Goal: Task Accomplishment & Management: Use online tool/utility

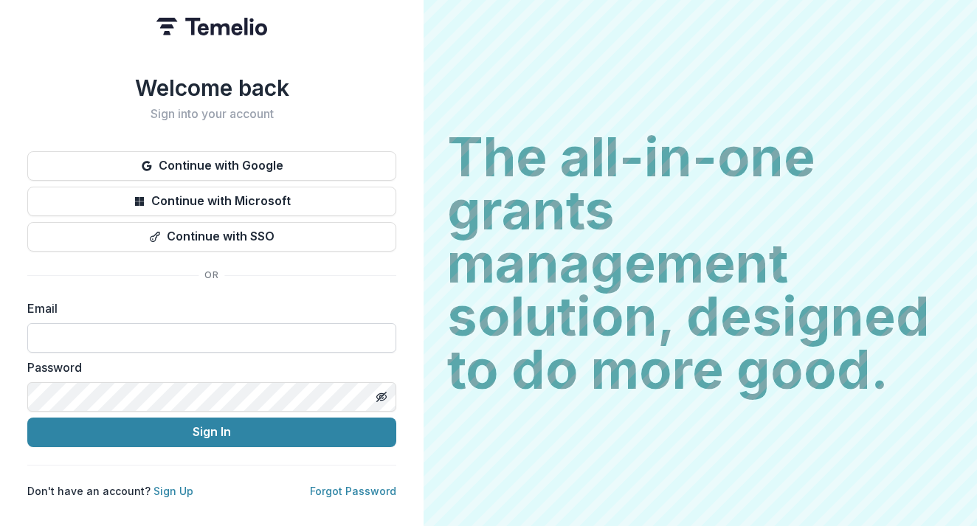
click at [236, 331] on input at bounding box center [211, 338] width 369 height 30
type input "*"
type input "**********"
click at [0, 526] on com-1password-button at bounding box center [0, 526] width 0 height 0
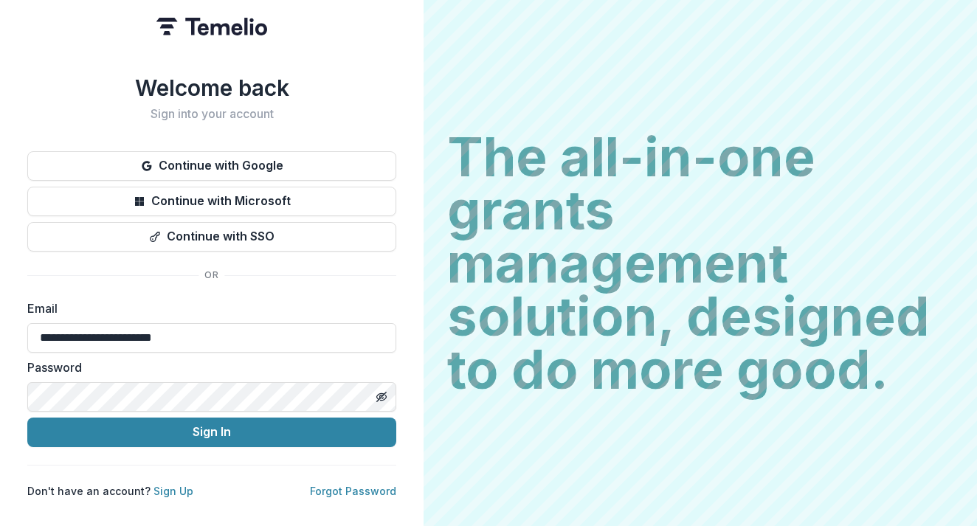
click at [0, 526] on com-1password-button at bounding box center [0, 526] width 0 height 0
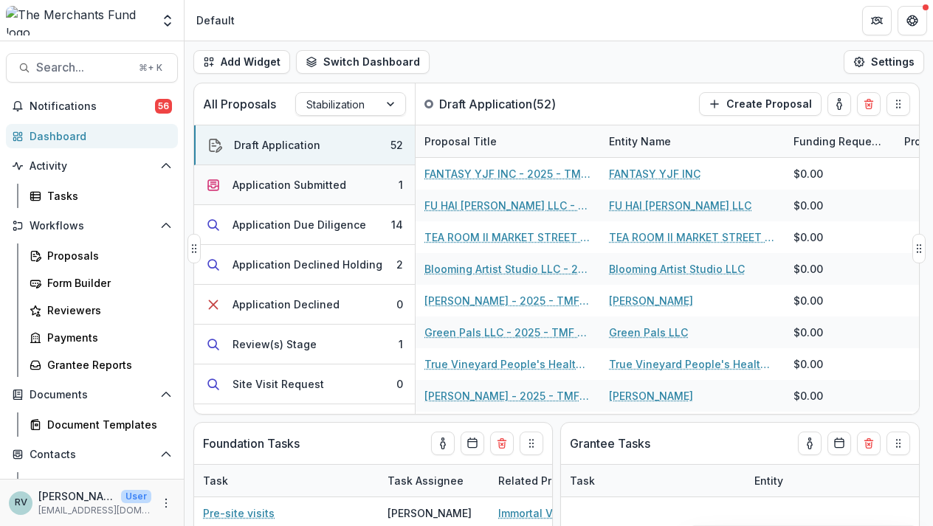
click at [316, 180] on div "Application Submitted" at bounding box center [290, 185] width 114 height 16
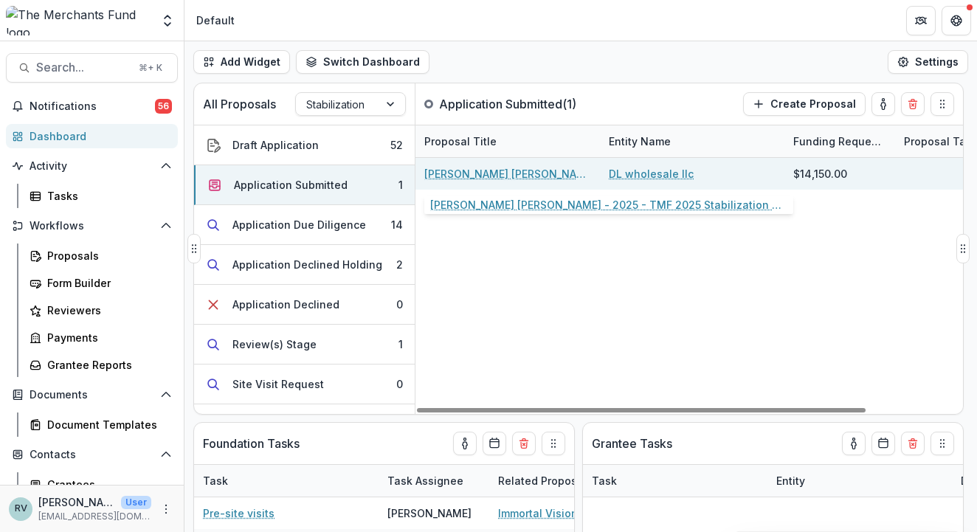
click at [551, 176] on link "[PERSON_NAME] [PERSON_NAME] - 2025 - TMF 2025 Stabilization Grant Program" at bounding box center [507, 174] width 167 height 16
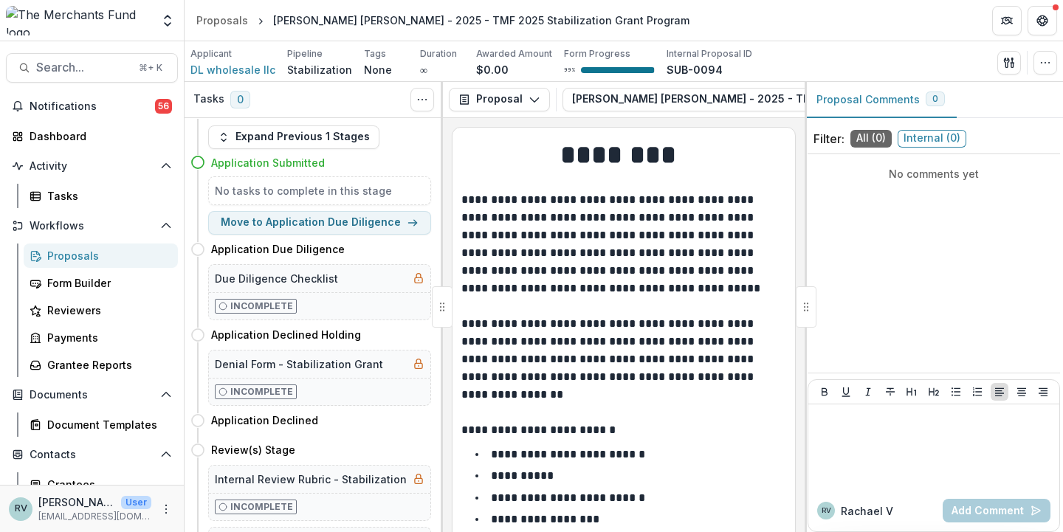
scroll to position [22, 0]
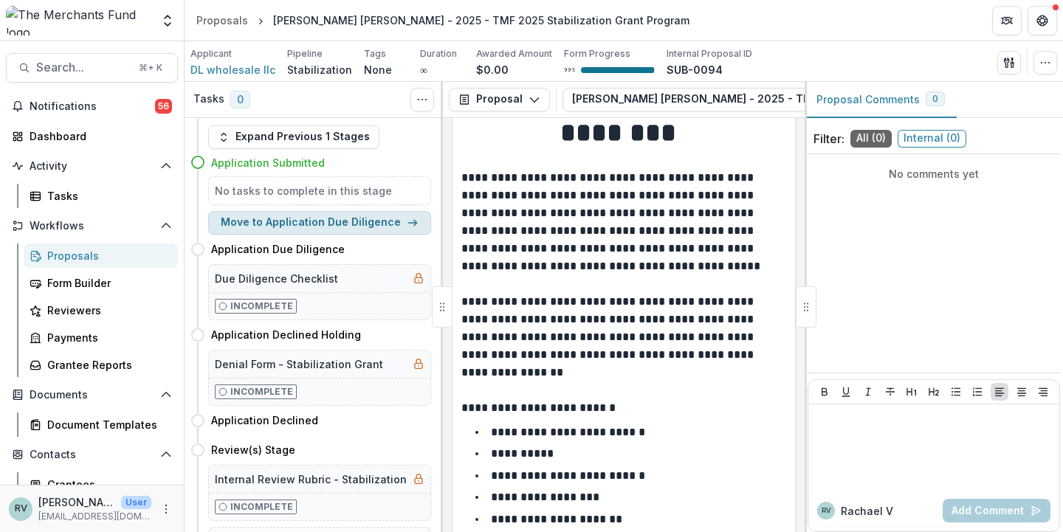
click at [300, 224] on button "Move to Application Due Diligence" at bounding box center [319, 223] width 223 height 24
select select "**********"
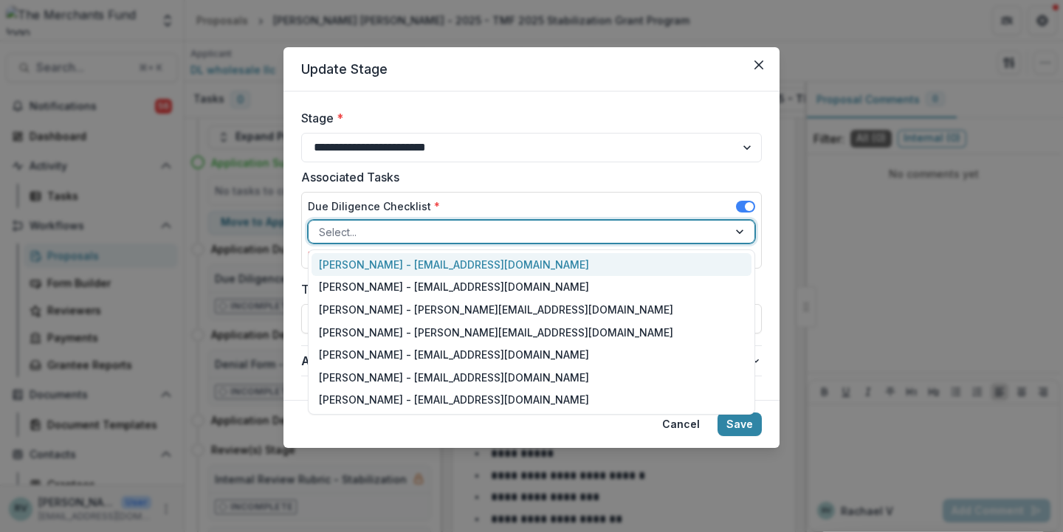
click at [368, 223] on div at bounding box center [518, 232] width 399 height 18
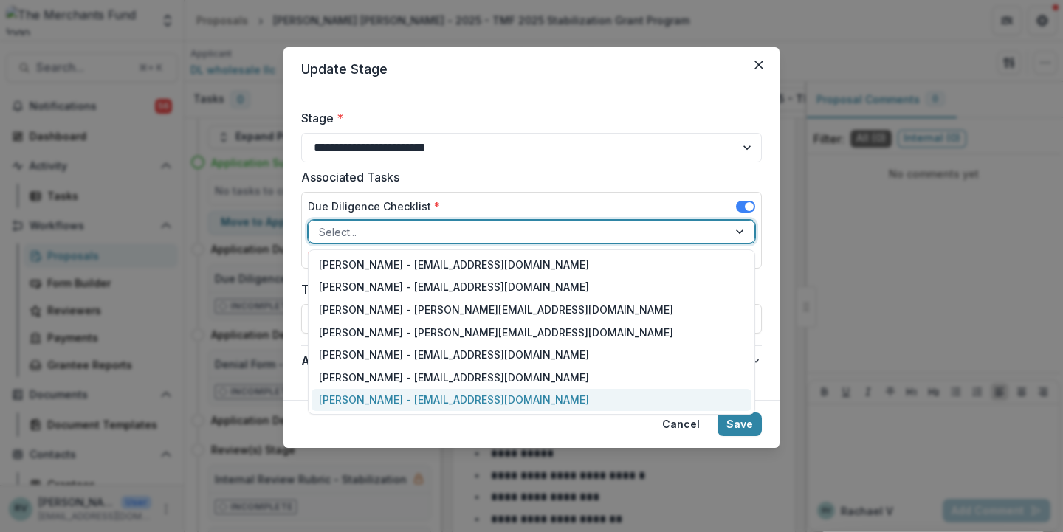
click at [370, 396] on div "[PERSON_NAME] - [EMAIL_ADDRESS][DOMAIN_NAME]" at bounding box center [531, 400] width 440 height 23
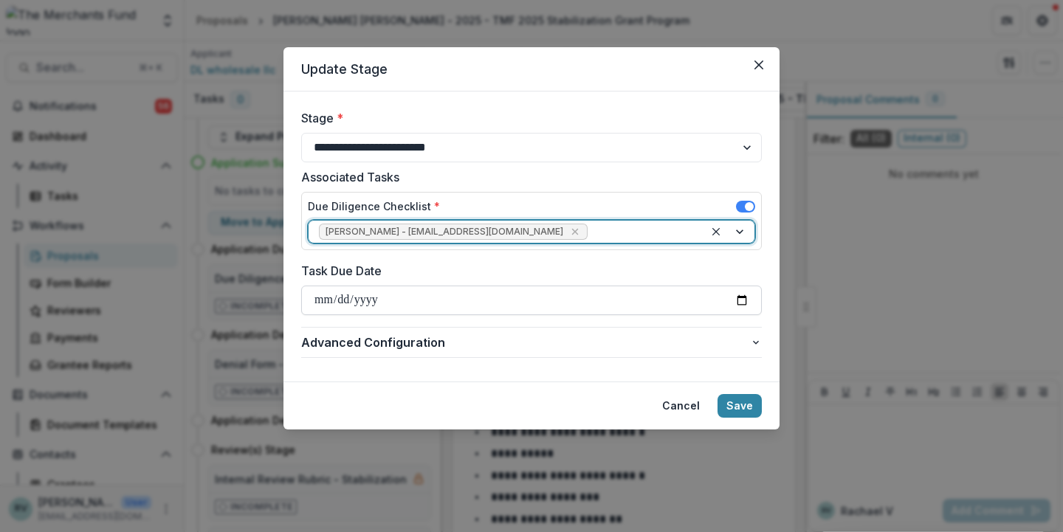
click at [371, 302] on input "Task Due Date" at bounding box center [531, 301] width 461 height 30
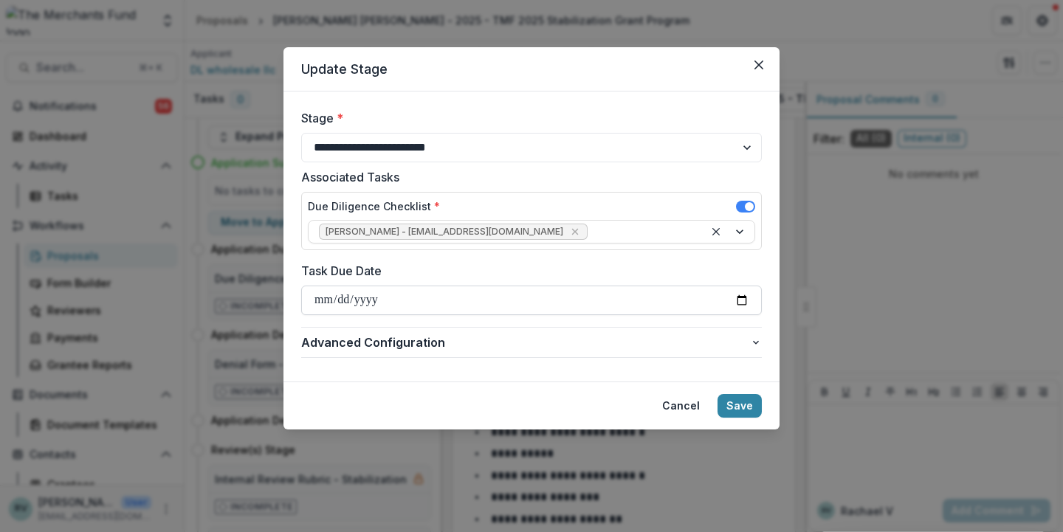
click at [435, 295] on input "Task Due Date" at bounding box center [531, 301] width 461 height 30
click at [466, 301] on input "Task Due Date" at bounding box center [531, 301] width 461 height 30
type input "**********"
click at [754, 407] on button "Save" at bounding box center [739, 406] width 44 height 24
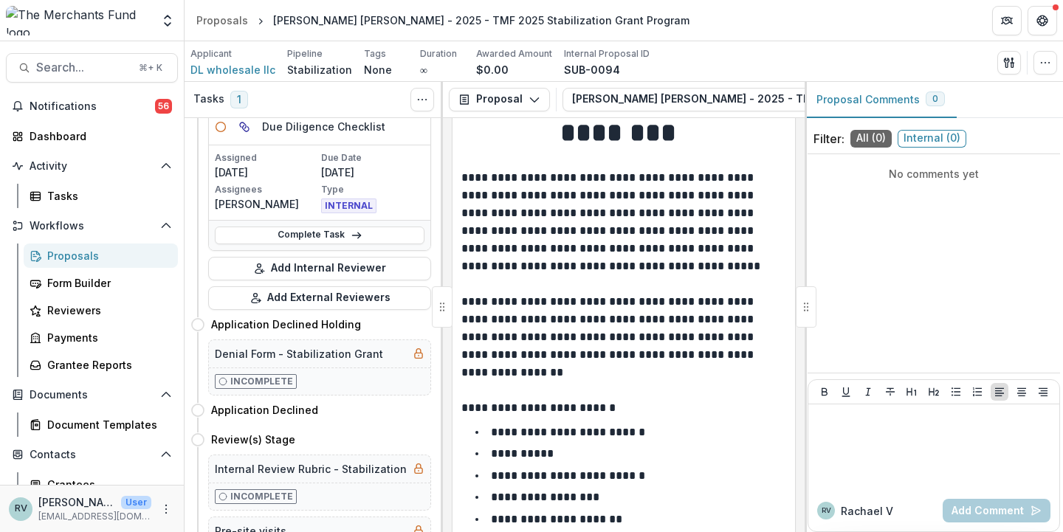
scroll to position [48, 0]
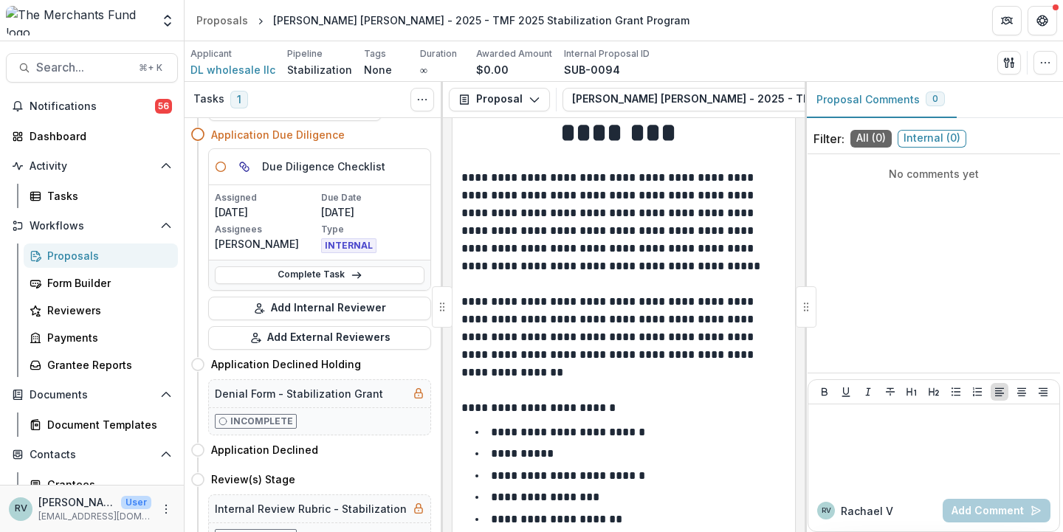
click at [348, 185] on div "Assigned [DATE] Due Date [DATE] Assignees [PERSON_NAME] Type INTERNAL" at bounding box center [319, 222] width 221 height 75
click at [312, 167] on h5 "Due Diligence Checklist" at bounding box center [323, 167] width 123 height 16
click at [340, 244] on span "INTERNAL" at bounding box center [348, 245] width 55 height 15
click at [323, 274] on link "Complete Task" at bounding box center [320, 275] width 210 height 18
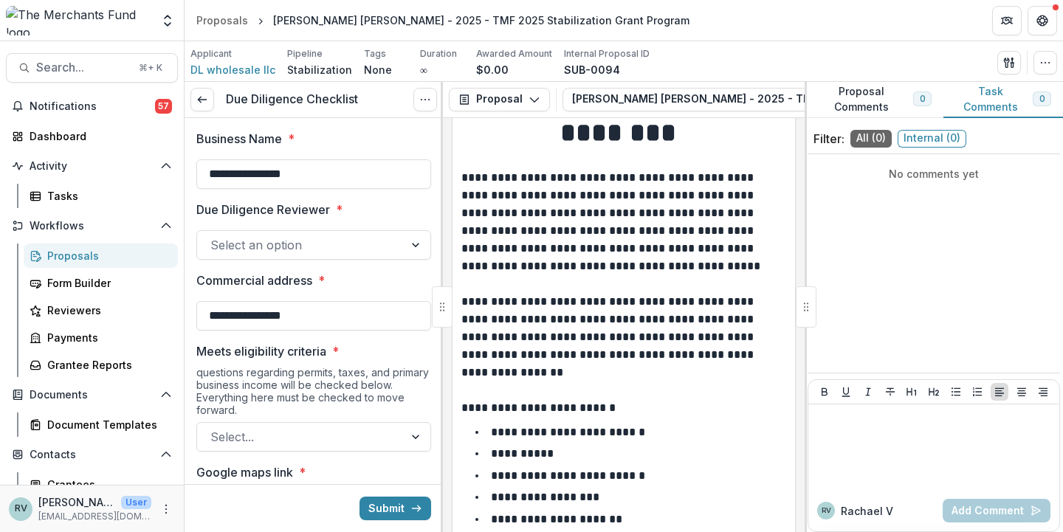
type input "******"
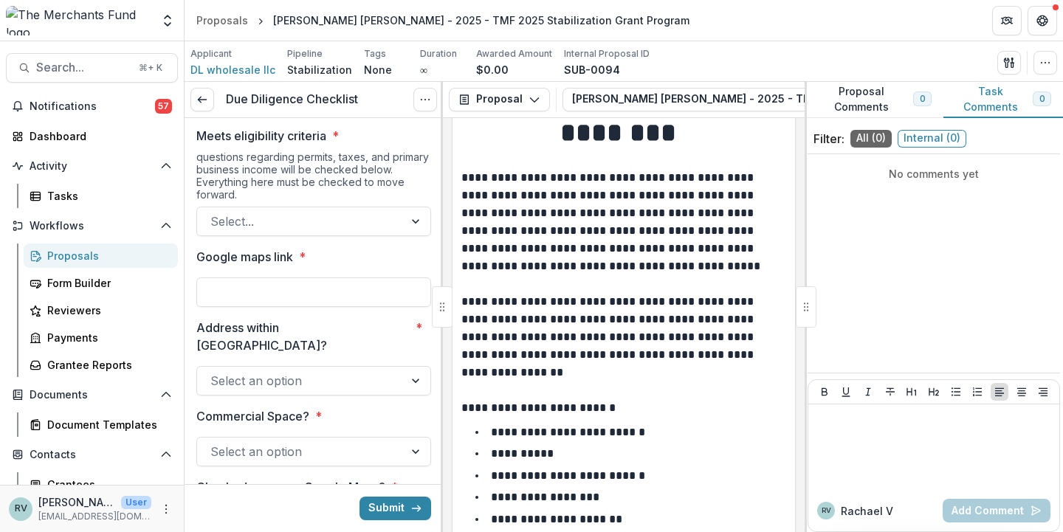
scroll to position [219, 0]
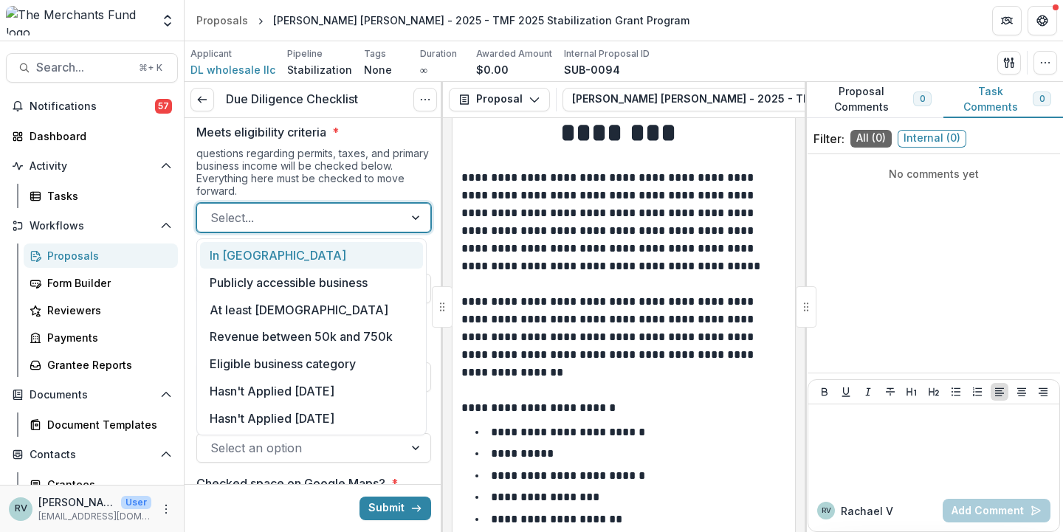
click at [279, 212] on div at bounding box center [300, 217] width 180 height 21
click at [328, 168] on div "questions regarding permits, taxes, and primary business income will be checked…" at bounding box center [313, 175] width 235 height 56
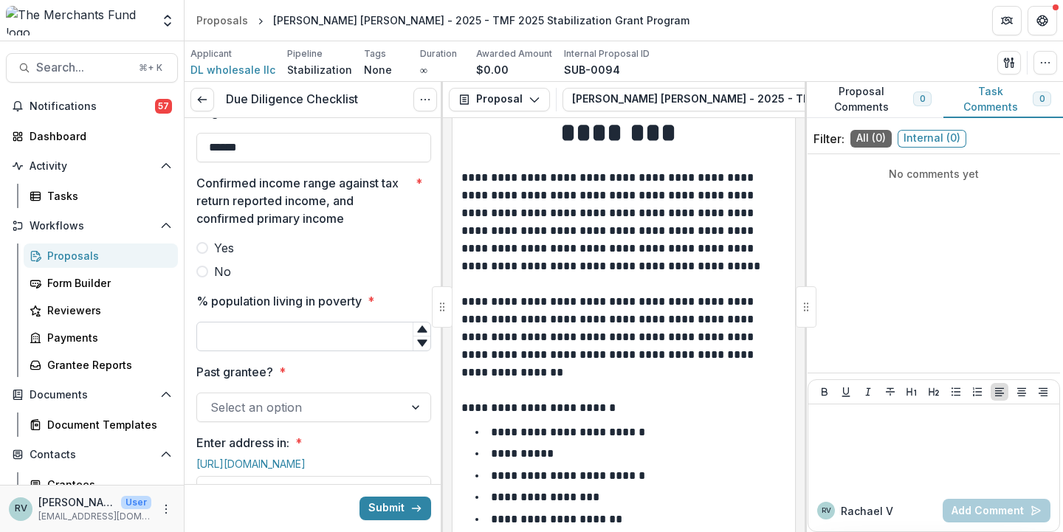
scroll to position [1283, 0]
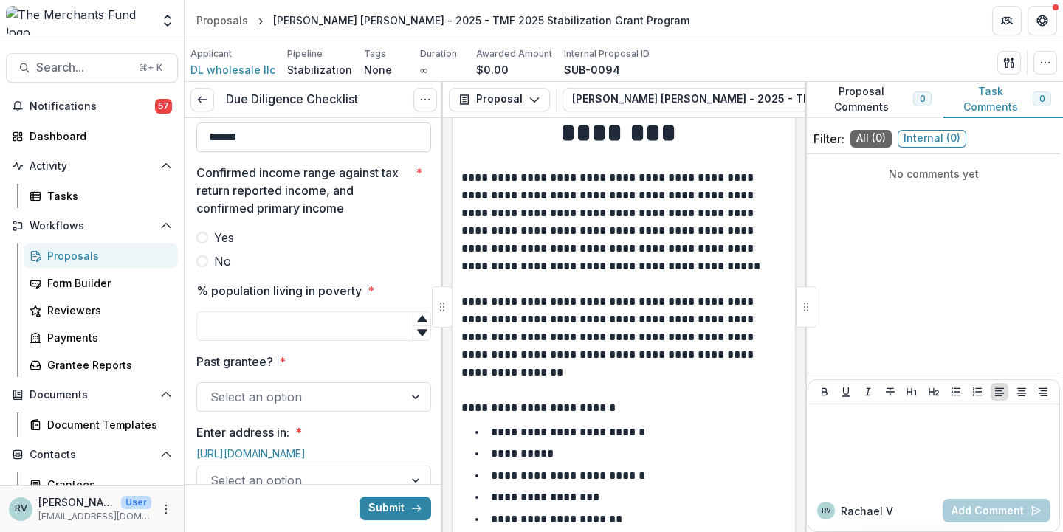
drag, startPoint x: 272, startPoint y: 235, endPoint x: 206, endPoint y: 234, distance: 66.4
click at [206, 152] on input "******" at bounding box center [313, 138] width 235 height 30
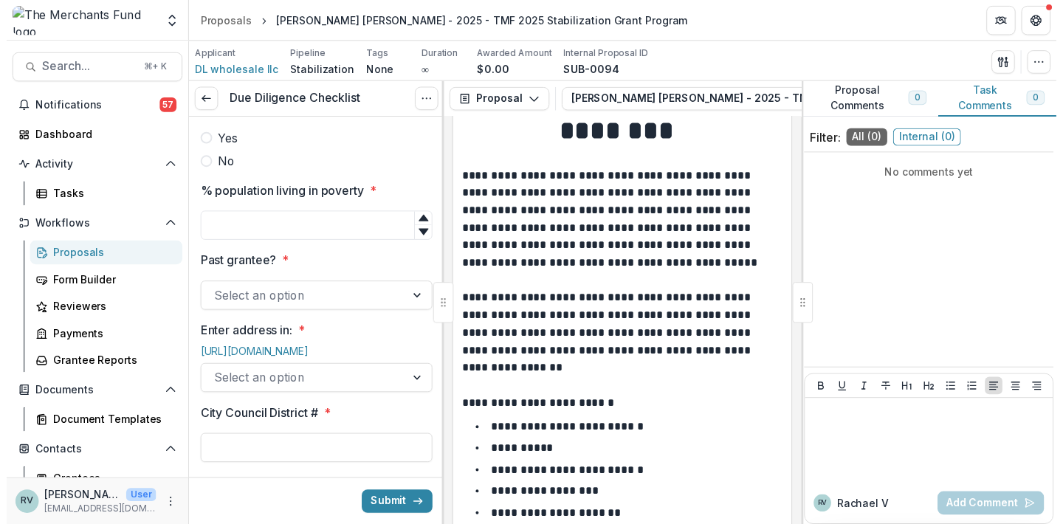
scroll to position [10, 0]
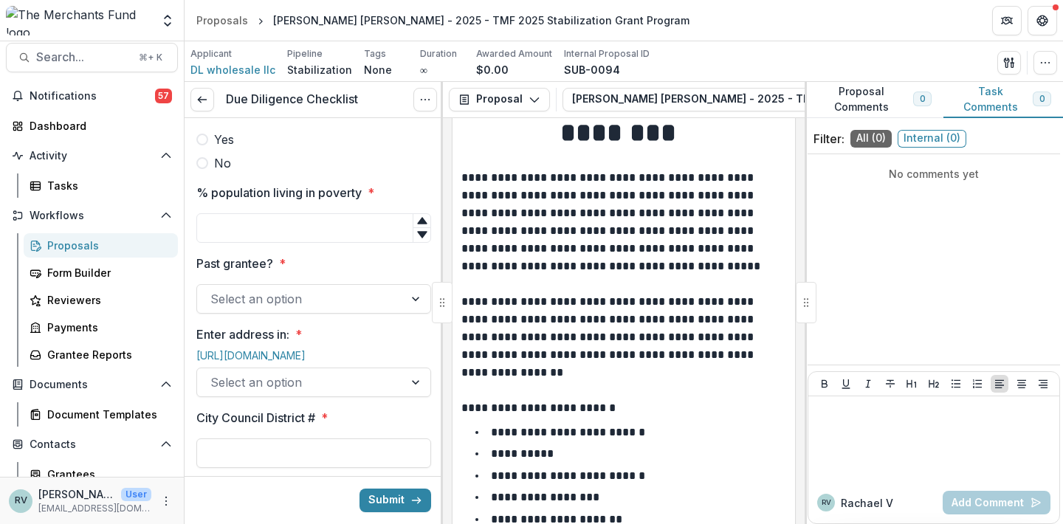
click at [329, 314] on div "Select an option" at bounding box center [313, 299] width 235 height 30
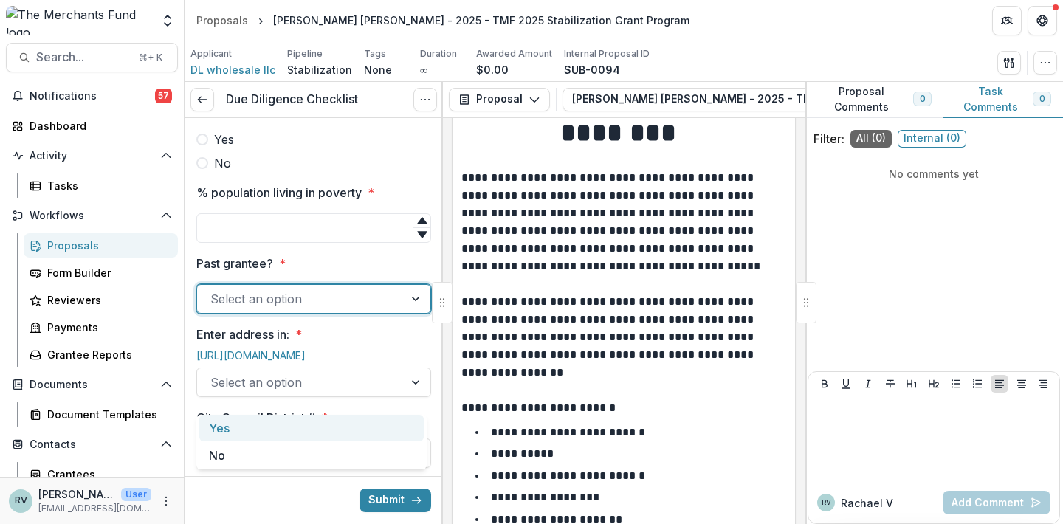
click at [322, 309] on div at bounding box center [300, 299] width 180 height 21
click at [313, 430] on div "Yes" at bounding box center [311, 428] width 224 height 27
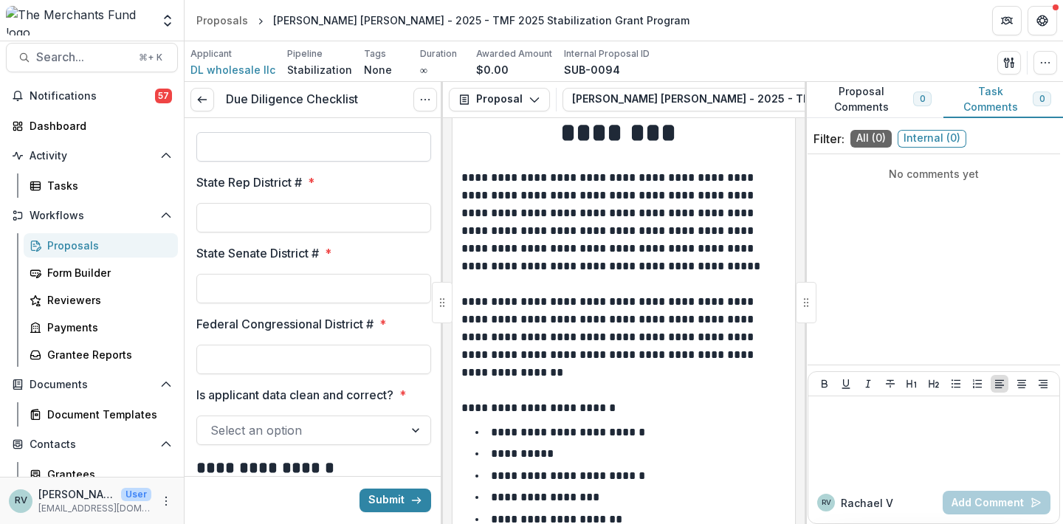
scroll to position [1943, 0]
